Goal: Information Seeking & Learning: Learn about a topic

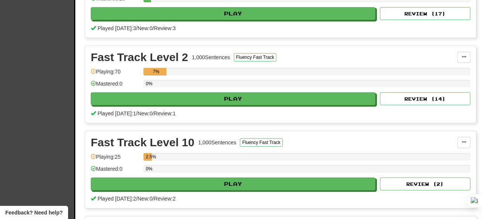
scroll to position [639, 0]
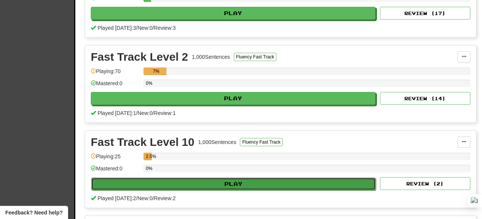
click at [262, 185] on button "Play" at bounding box center [233, 183] width 285 height 13
select select "**"
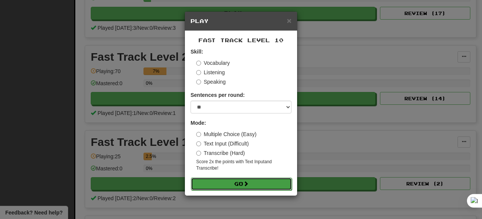
click at [248, 183] on span at bounding box center [245, 183] width 5 height 5
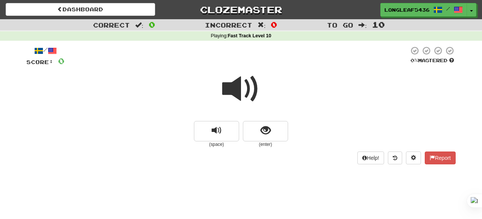
click at [241, 95] on span at bounding box center [241, 89] width 38 height 38
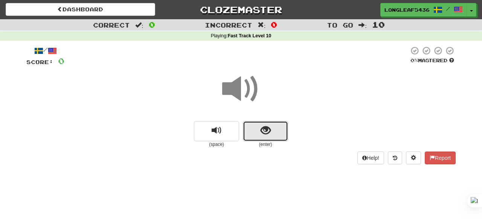
click at [257, 133] on button "show sentence" at bounding box center [265, 131] width 45 height 20
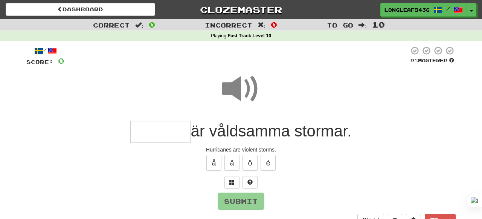
click at [233, 88] on span at bounding box center [241, 89] width 38 height 38
click at [164, 141] on input "text" at bounding box center [160, 132] width 60 height 22
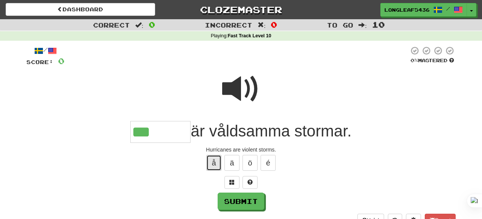
click at [215, 165] on button "å" at bounding box center [213, 163] width 15 height 16
click at [237, 89] on span at bounding box center [241, 89] width 38 height 38
click at [172, 133] on input "***" at bounding box center [160, 132] width 60 height 22
click at [215, 162] on button "å" at bounding box center [213, 163] width 15 height 16
click at [244, 97] on span at bounding box center [241, 89] width 38 height 38
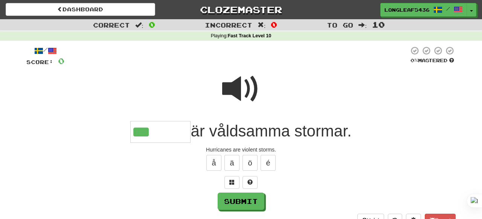
click at [236, 92] on span at bounding box center [241, 89] width 38 height 38
click at [167, 133] on input "***" at bounding box center [160, 132] width 60 height 22
click at [225, 90] on span at bounding box center [241, 89] width 38 height 38
click at [170, 126] on input "***" at bounding box center [160, 132] width 60 height 22
click at [250, 168] on button "ö" at bounding box center [249, 163] width 15 height 16
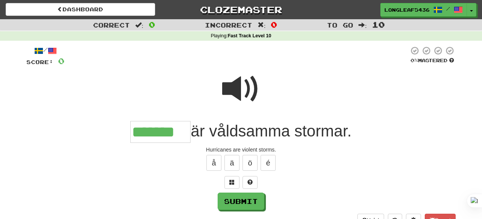
type input "*******"
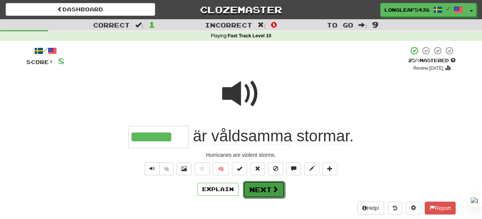
click at [270, 188] on button "Next" at bounding box center [264, 189] width 42 height 17
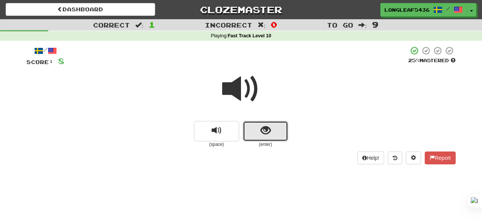
click at [269, 133] on span "show sentence" at bounding box center [266, 130] width 10 height 10
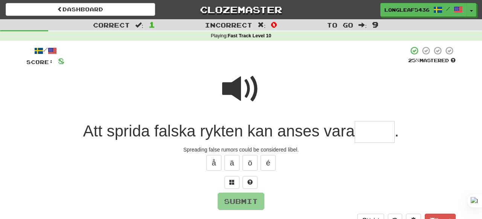
click at [236, 84] on span at bounding box center [241, 89] width 38 height 38
click at [378, 128] on input "text" at bounding box center [375, 132] width 40 height 22
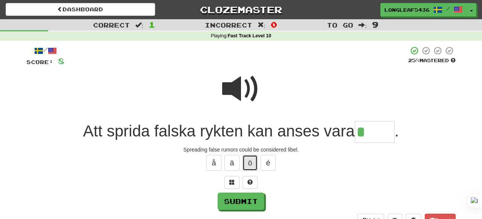
click at [252, 159] on button "ö" at bounding box center [249, 163] width 15 height 16
type input "******"
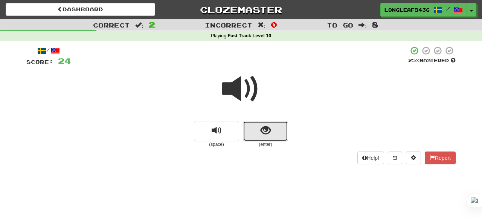
click at [251, 132] on button "show sentence" at bounding box center [265, 131] width 45 height 20
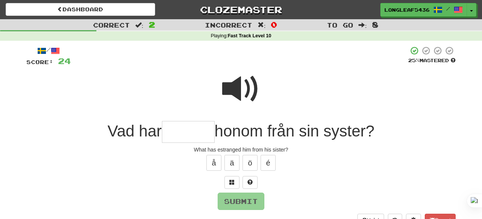
click at [245, 85] on span at bounding box center [241, 89] width 38 height 38
click at [177, 140] on input "text" at bounding box center [188, 132] width 53 height 22
click at [233, 90] on span at bounding box center [241, 89] width 38 height 38
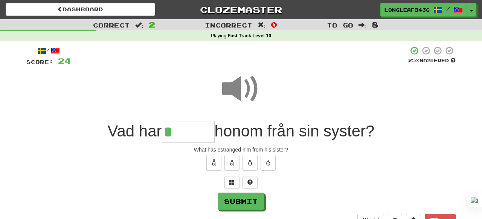
click at [179, 126] on input "*" at bounding box center [188, 132] width 53 height 22
click at [246, 84] on span at bounding box center [241, 89] width 38 height 38
click at [179, 134] on input "*" at bounding box center [188, 132] width 53 height 22
click at [233, 91] on span at bounding box center [241, 89] width 38 height 38
click at [188, 135] on input "*" at bounding box center [188, 132] width 53 height 22
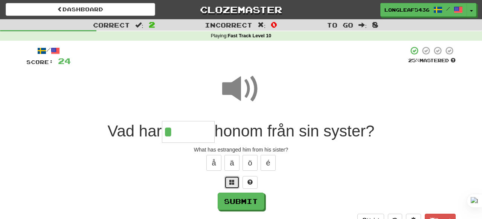
click at [232, 181] on span at bounding box center [231, 181] width 5 height 5
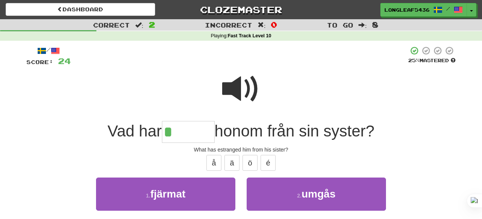
click at [198, 134] on input "*" at bounding box center [188, 132] width 53 height 22
click at [233, 162] on button "ä" at bounding box center [231, 163] width 15 height 16
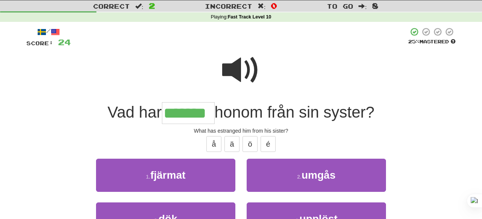
scroll to position [19, 0]
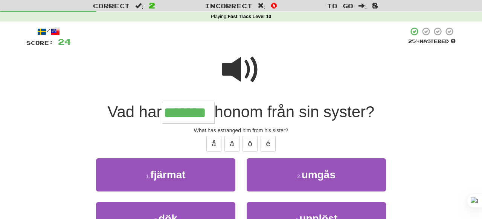
type input "*******"
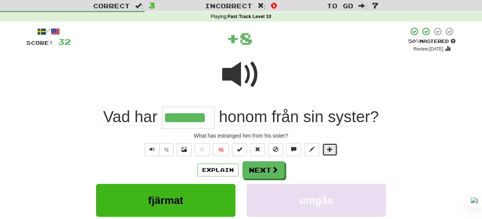
click at [329, 149] on span at bounding box center [329, 148] width 5 height 5
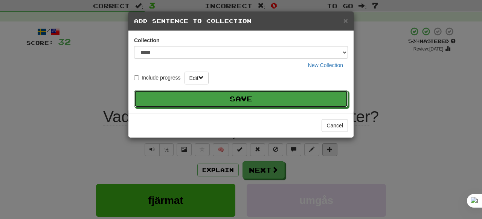
click at [134, 90] on button "Save" at bounding box center [241, 98] width 214 height 17
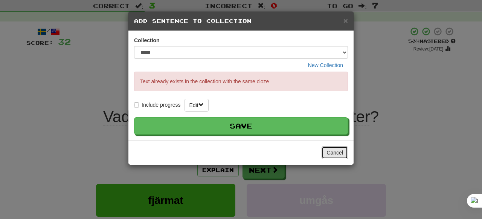
click at [336, 153] on button "Cancel" at bounding box center [335, 152] width 26 height 13
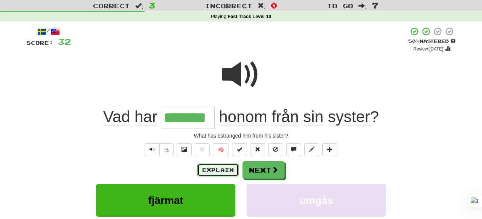
click at [210, 174] on button "Explain" at bounding box center [217, 169] width 41 height 13
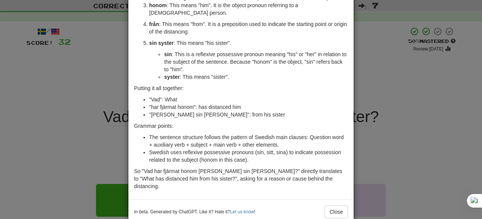
scroll to position [123, 0]
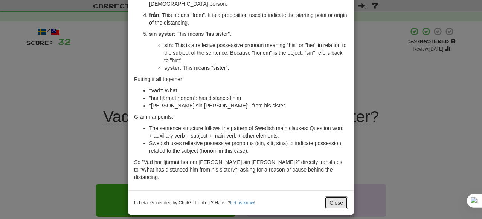
drag, startPoint x: 333, startPoint y: 191, endPoint x: 293, endPoint y: 134, distance: 69.2
click at [293, 134] on div "× Explanation Certainly! The phrase "Vad har fjärmat honom [PERSON_NAME] sin [P…" at bounding box center [241, 51] width 226 height 327
click at [334, 198] on button "Close" at bounding box center [336, 202] width 23 height 13
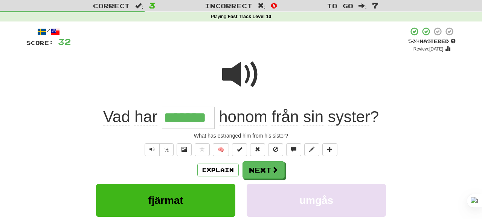
click at [242, 79] on span at bounding box center [241, 75] width 38 height 38
click at [239, 79] on span at bounding box center [241, 75] width 38 height 38
click at [256, 163] on button "Next" at bounding box center [264, 170] width 42 height 17
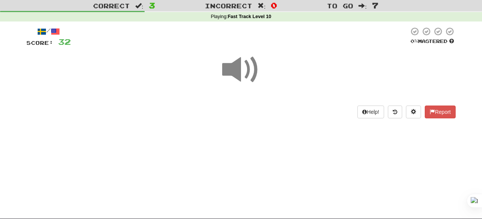
click at [241, 84] on span at bounding box center [241, 70] width 38 height 38
click at [250, 78] on span at bounding box center [241, 70] width 38 height 38
click at [266, 112] on div "Help! Report" at bounding box center [240, 111] width 429 height 13
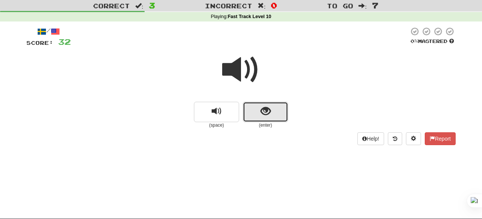
click at [264, 108] on span "show sentence" at bounding box center [266, 111] width 10 height 10
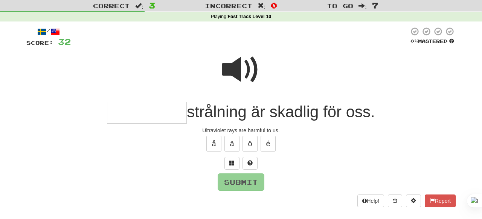
click at [238, 75] on span at bounding box center [241, 70] width 38 height 38
click at [149, 115] on input "text" at bounding box center [147, 113] width 80 height 22
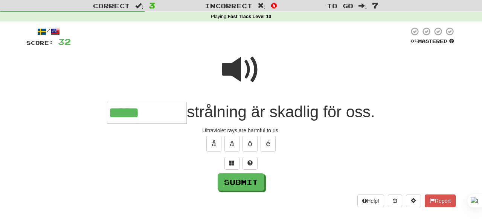
click at [241, 72] on span at bounding box center [241, 70] width 38 height 38
click at [158, 108] on input "*****" at bounding box center [147, 113] width 80 height 22
type input "**********"
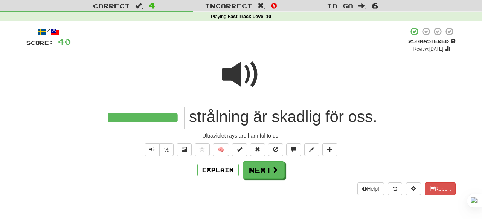
click at [224, 86] on span at bounding box center [241, 75] width 38 height 38
click at [236, 80] on span at bounding box center [241, 75] width 38 height 38
click at [337, 148] on button at bounding box center [329, 149] width 15 height 13
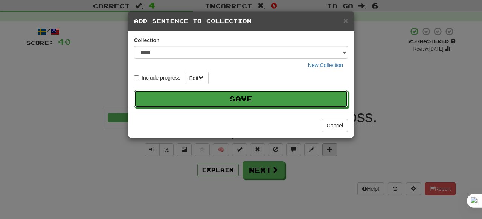
click at [134, 90] on button "Save" at bounding box center [241, 98] width 214 height 17
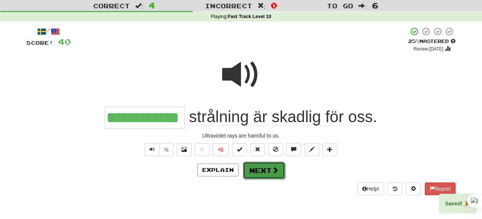
click at [260, 167] on button "Next" at bounding box center [264, 170] width 42 height 17
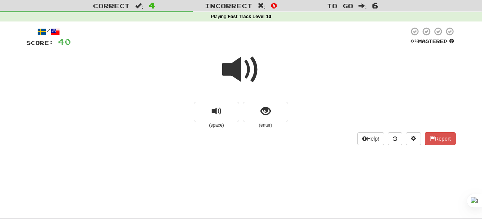
click at [242, 80] on span at bounding box center [241, 70] width 38 height 38
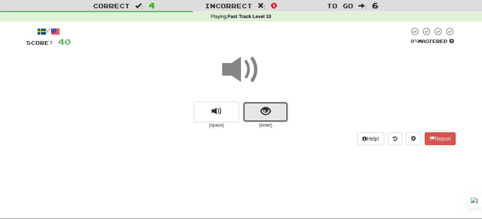
click at [256, 112] on button "show sentence" at bounding box center [265, 112] width 45 height 20
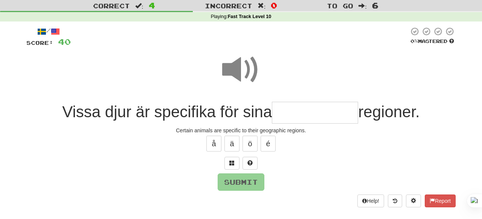
click at [245, 64] on span at bounding box center [241, 70] width 38 height 38
click at [284, 106] on input "text" at bounding box center [315, 113] width 86 height 22
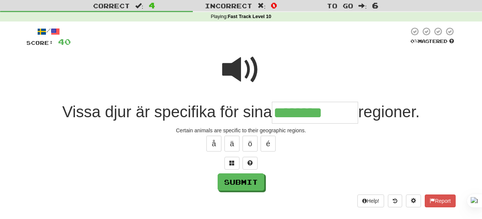
click at [251, 82] on span at bounding box center [241, 70] width 38 height 38
click at [336, 125] on div "/ Score: 40 0 % Mastered Vissa djur är specifika för sina ******** regioner. Ce…" at bounding box center [240, 117] width 429 height 180
click at [338, 113] on input "********" at bounding box center [315, 113] width 86 height 22
click at [245, 64] on span at bounding box center [241, 70] width 38 height 38
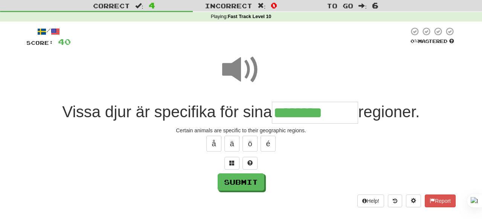
click at [245, 64] on span at bounding box center [241, 70] width 38 height 38
click at [338, 111] on input "********" at bounding box center [315, 113] width 86 height 22
type input "**********"
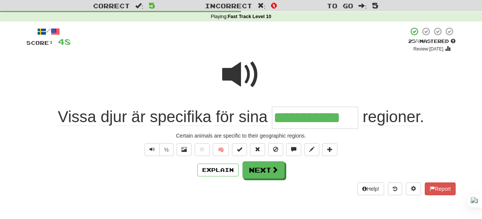
click at [250, 80] on span at bounding box center [241, 75] width 38 height 38
click at [262, 173] on button "Next" at bounding box center [264, 170] width 42 height 17
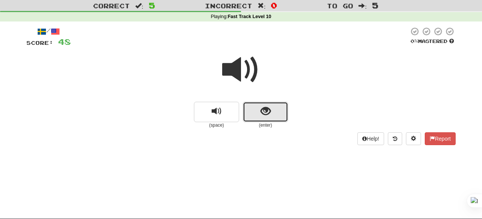
click at [253, 113] on button "show sentence" at bounding box center [265, 112] width 45 height 20
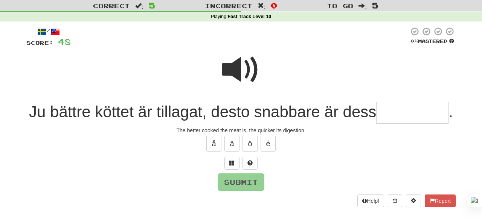
click at [239, 75] on span at bounding box center [241, 70] width 38 height 38
click at [237, 73] on span at bounding box center [241, 70] width 38 height 38
click at [393, 108] on input "text" at bounding box center [412, 113] width 72 height 22
type input "*"
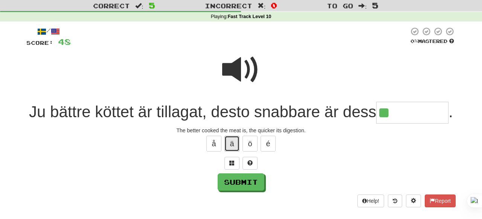
click at [226, 151] on button "ä" at bounding box center [231, 144] width 15 height 16
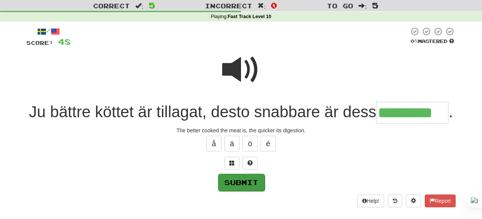
type input "*********"
click at [243, 191] on button "Submit" at bounding box center [241, 182] width 47 height 17
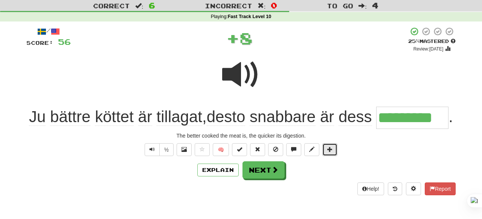
click at [322, 156] on button at bounding box center [329, 149] width 15 height 13
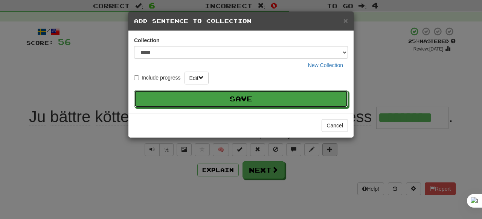
click at [134, 90] on button "Save" at bounding box center [241, 98] width 214 height 17
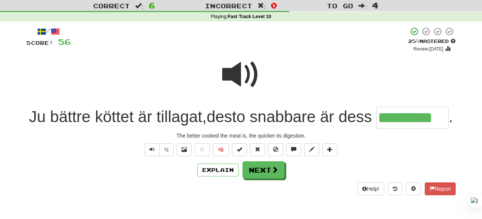
click at [237, 71] on span at bounding box center [241, 75] width 38 height 38
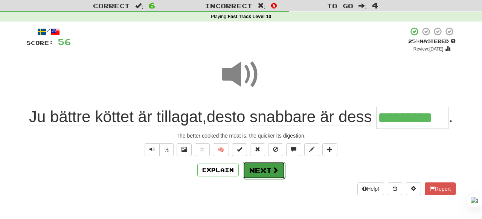
click at [266, 179] on button "Next" at bounding box center [264, 170] width 42 height 17
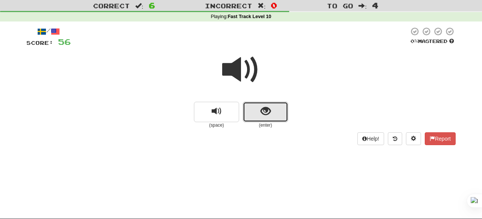
click at [262, 109] on span "show sentence" at bounding box center [266, 111] width 10 height 10
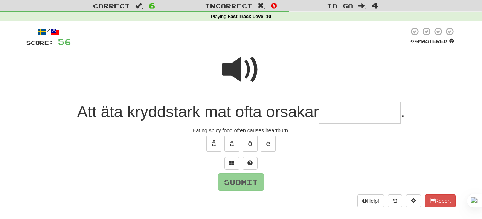
click at [238, 66] on span at bounding box center [241, 70] width 38 height 38
click at [240, 68] on span at bounding box center [241, 70] width 38 height 38
click at [343, 122] on input "text" at bounding box center [360, 113] width 82 height 22
click at [242, 68] on span at bounding box center [241, 70] width 38 height 38
click at [238, 79] on span at bounding box center [241, 70] width 38 height 38
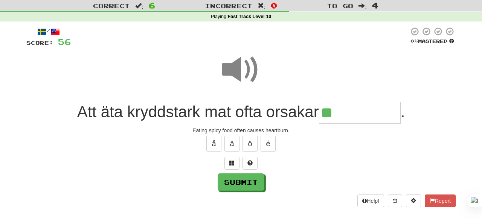
click at [238, 79] on span at bounding box center [241, 70] width 38 height 38
click at [348, 111] on input "**" at bounding box center [360, 113] width 82 height 22
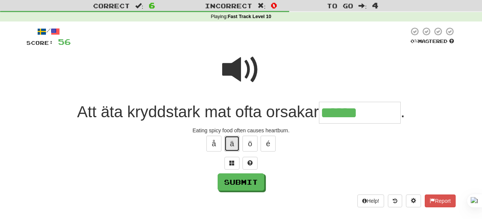
click at [237, 145] on button "ä" at bounding box center [231, 144] width 15 height 16
type input "**********"
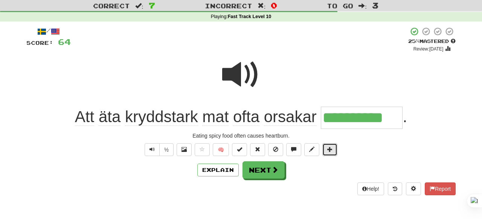
click at [332, 150] on span at bounding box center [329, 148] width 5 height 5
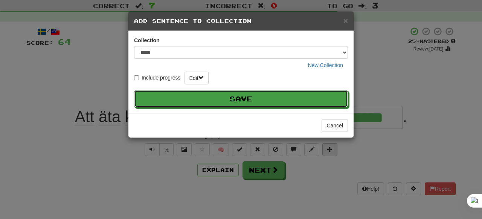
click at [134, 90] on button "Save" at bounding box center [241, 98] width 214 height 17
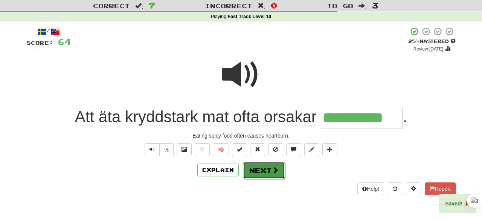
click at [278, 171] on button "Next" at bounding box center [264, 170] width 42 height 17
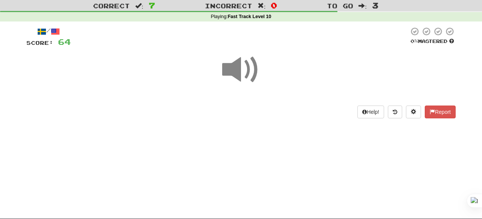
click at [250, 77] on span at bounding box center [241, 70] width 38 height 38
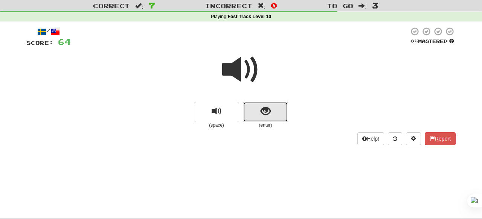
click at [265, 107] on span "show sentence" at bounding box center [266, 111] width 10 height 10
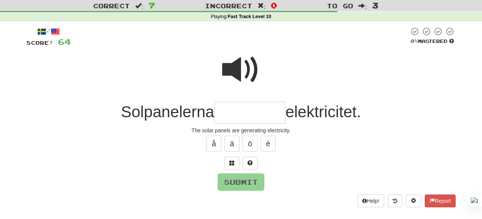
click at [243, 70] on span at bounding box center [241, 70] width 38 height 38
click at [237, 73] on span at bounding box center [241, 70] width 38 height 38
click at [236, 62] on span at bounding box center [241, 70] width 38 height 38
click at [233, 114] on input "text" at bounding box center [249, 113] width 71 height 22
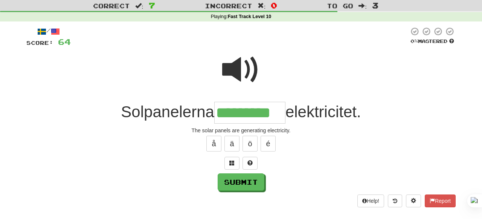
type input "*********"
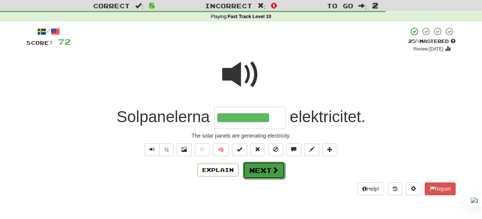
click at [278, 165] on button "Next" at bounding box center [264, 170] width 42 height 17
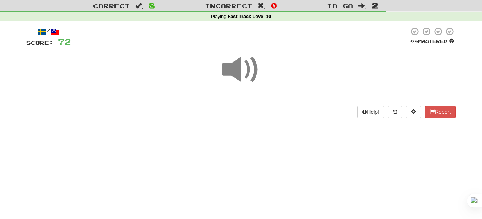
click at [240, 72] on span at bounding box center [241, 70] width 38 height 38
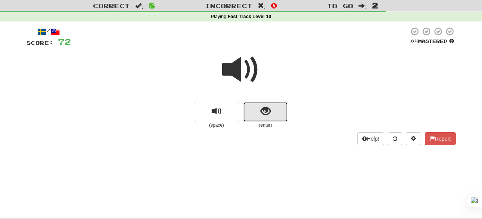
click at [261, 109] on span "show sentence" at bounding box center [266, 111] width 10 height 10
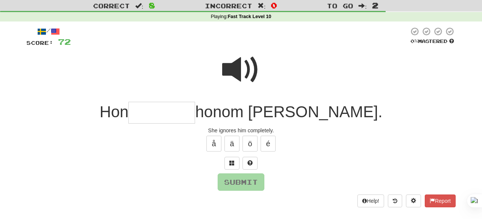
click at [242, 68] on span at bounding box center [241, 70] width 38 height 38
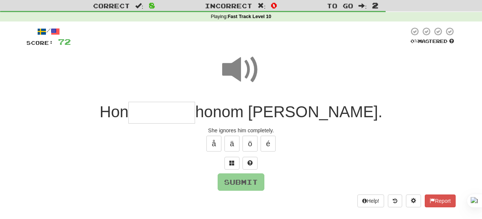
click at [195, 116] on input "text" at bounding box center [161, 113] width 67 height 22
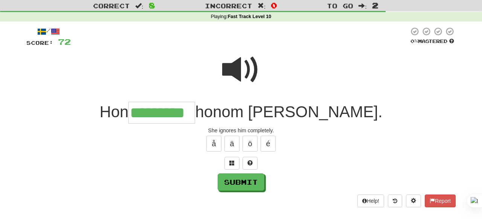
type input "*********"
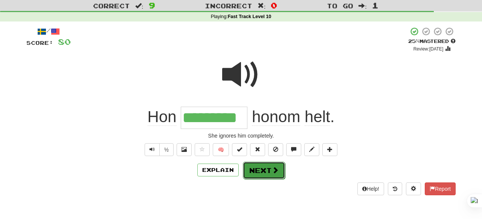
click at [268, 172] on button "Next" at bounding box center [264, 170] width 42 height 17
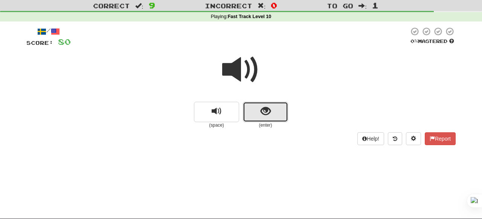
click at [255, 115] on button "show sentence" at bounding box center [265, 112] width 45 height 20
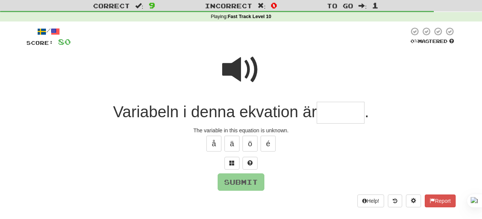
click at [245, 55] on span at bounding box center [241, 70] width 38 height 38
click at [232, 66] on span at bounding box center [241, 70] width 38 height 38
click at [241, 68] on span at bounding box center [241, 70] width 38 height 38
click at [331, 118] on input "text" at bounding box center [341, 113] width 48 height 22
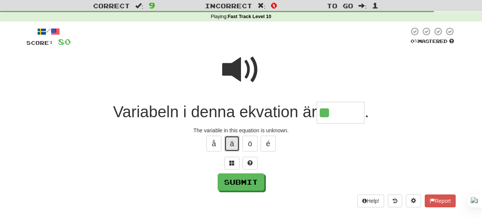
click at [230, 141] on button "ä" at bounding box center [231, 144] width 15 height 16
type input "*****"
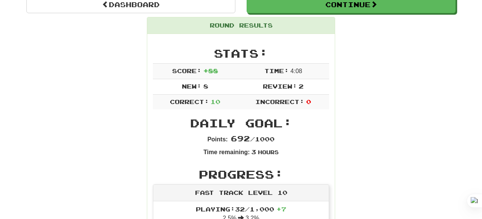
scroll to position [0, 0]
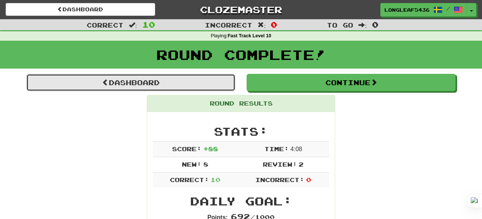
click at [194, 80] on link "Dashboard" at bounding box center [130, 82] width 209 height 17
